Goal: Find specific page/section: Find specific page/section

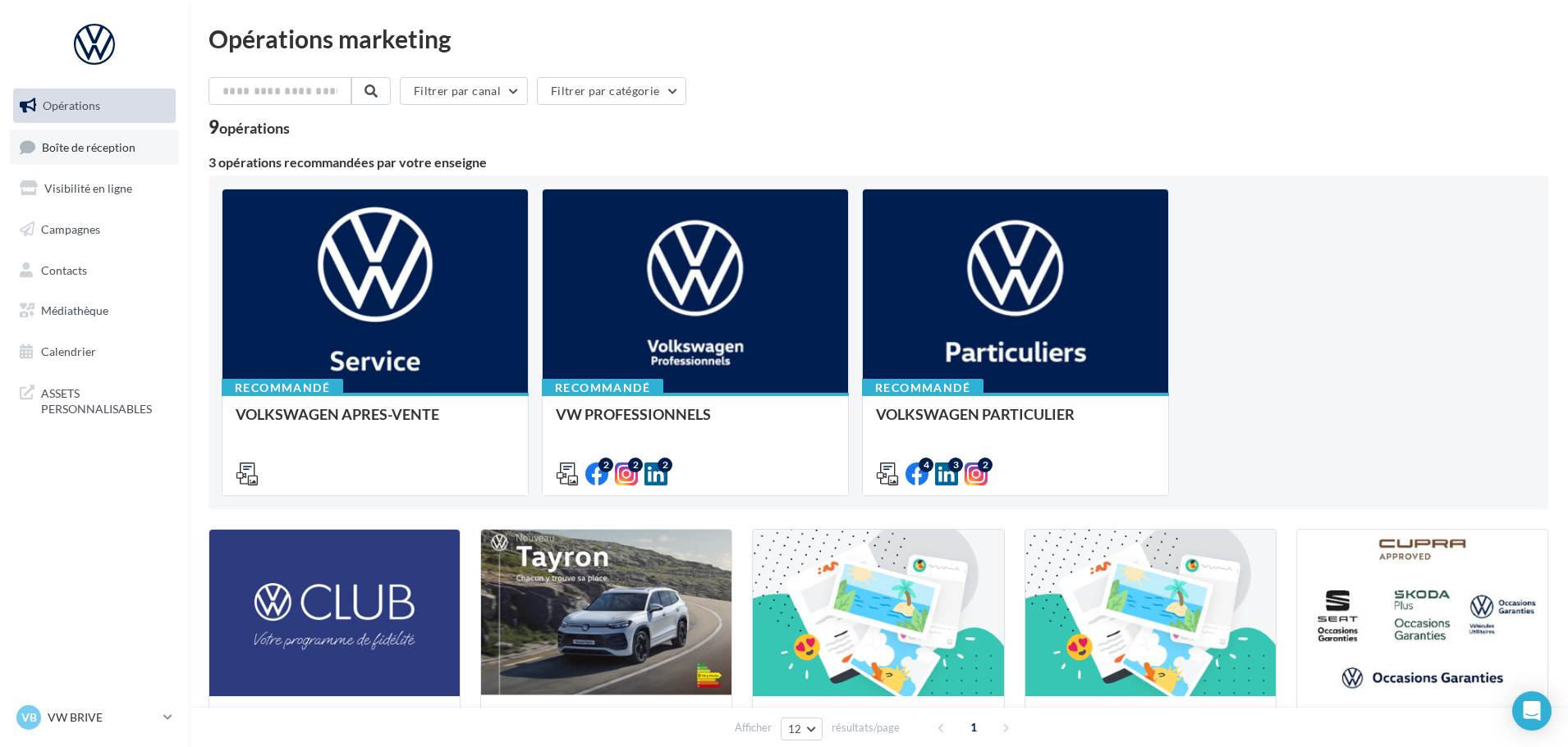
click at [104, 158] on link "Boîte de réception" at bounding box center [94, 148] width 169 height 36
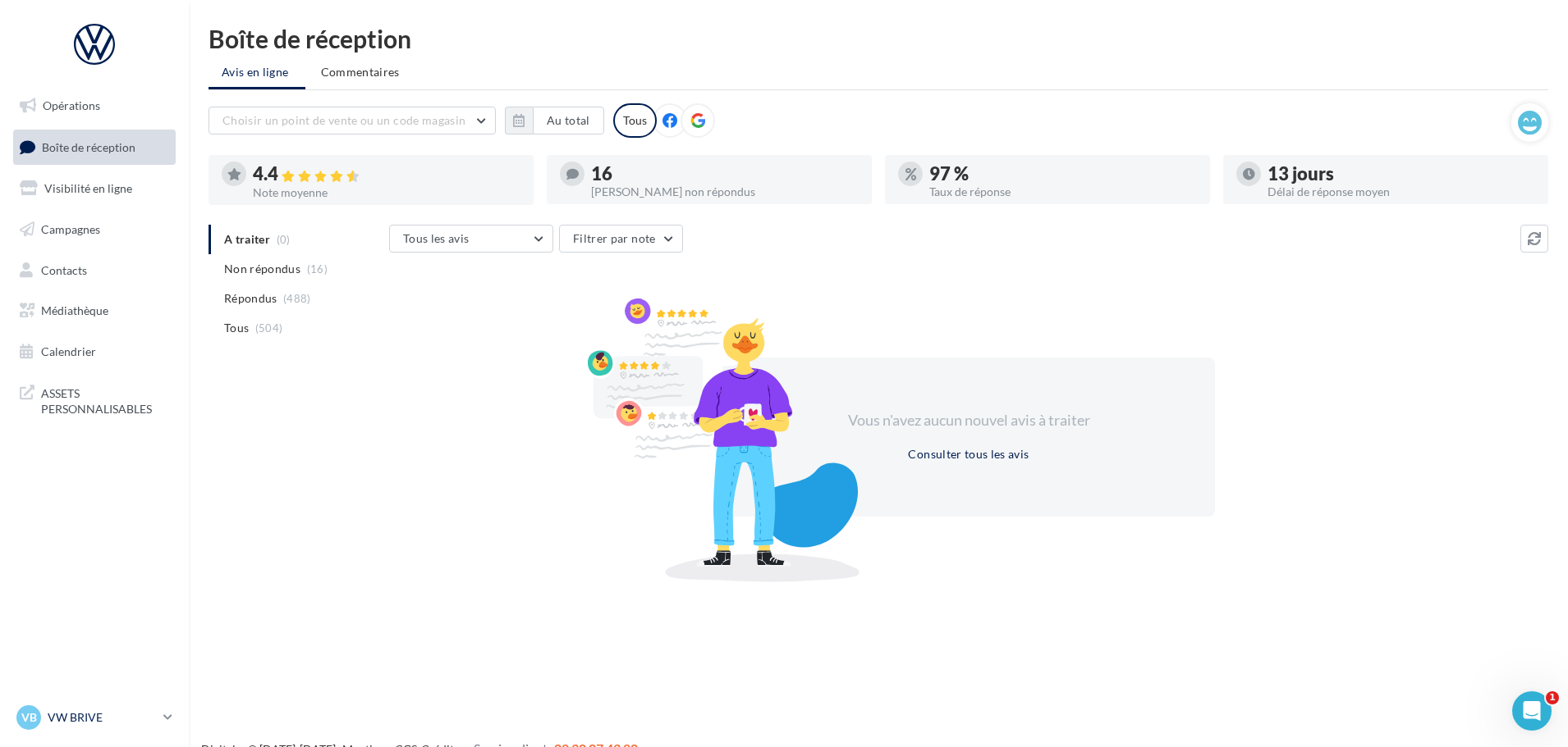
click at [163, 718] on icon at bounding box center [167, 717] width 9 height 14
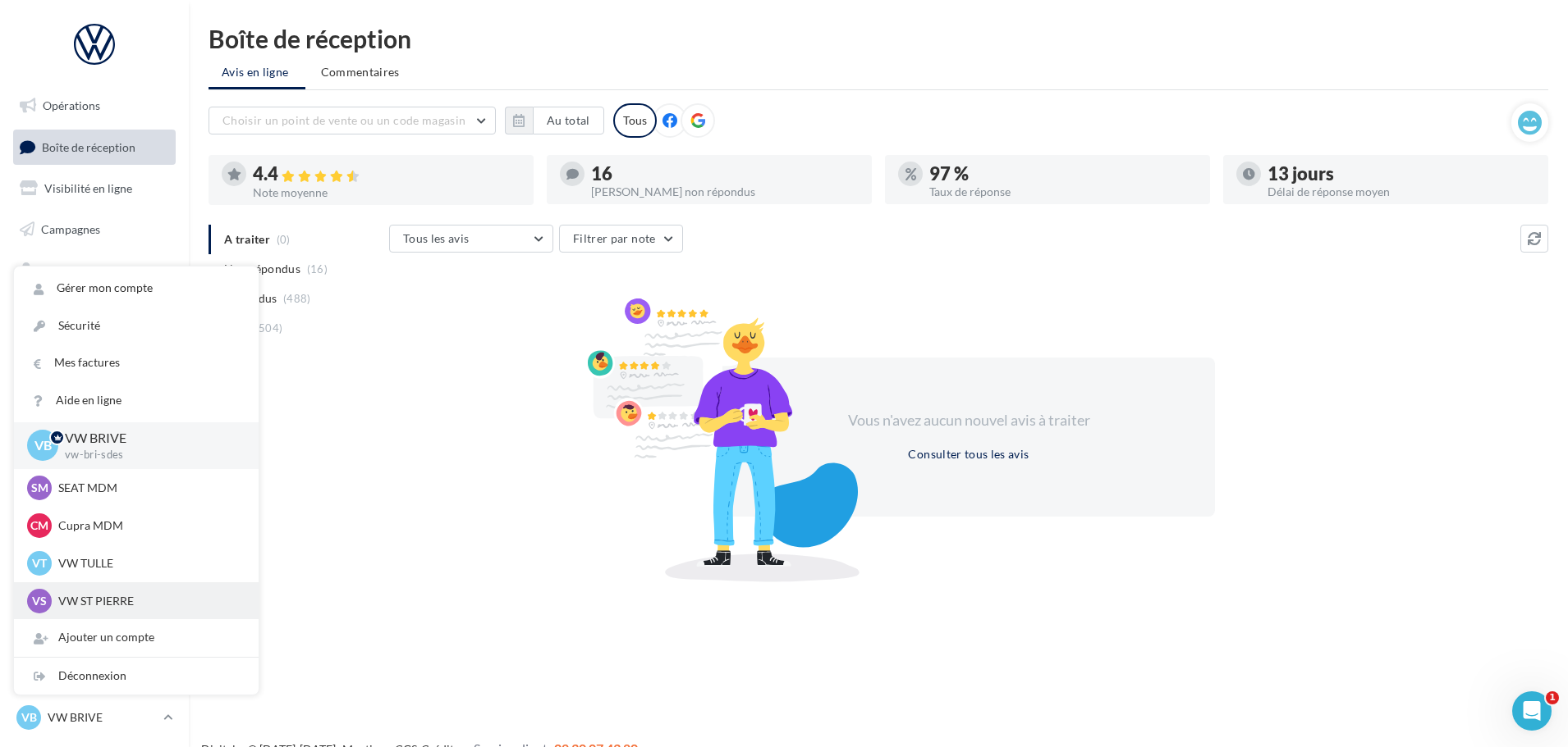
click at [165, 602] on p "VW ST PIERRE" at bounding box center [149, 601] width 181 height 17
